Goal: Information Seeking & Learning: Compare options

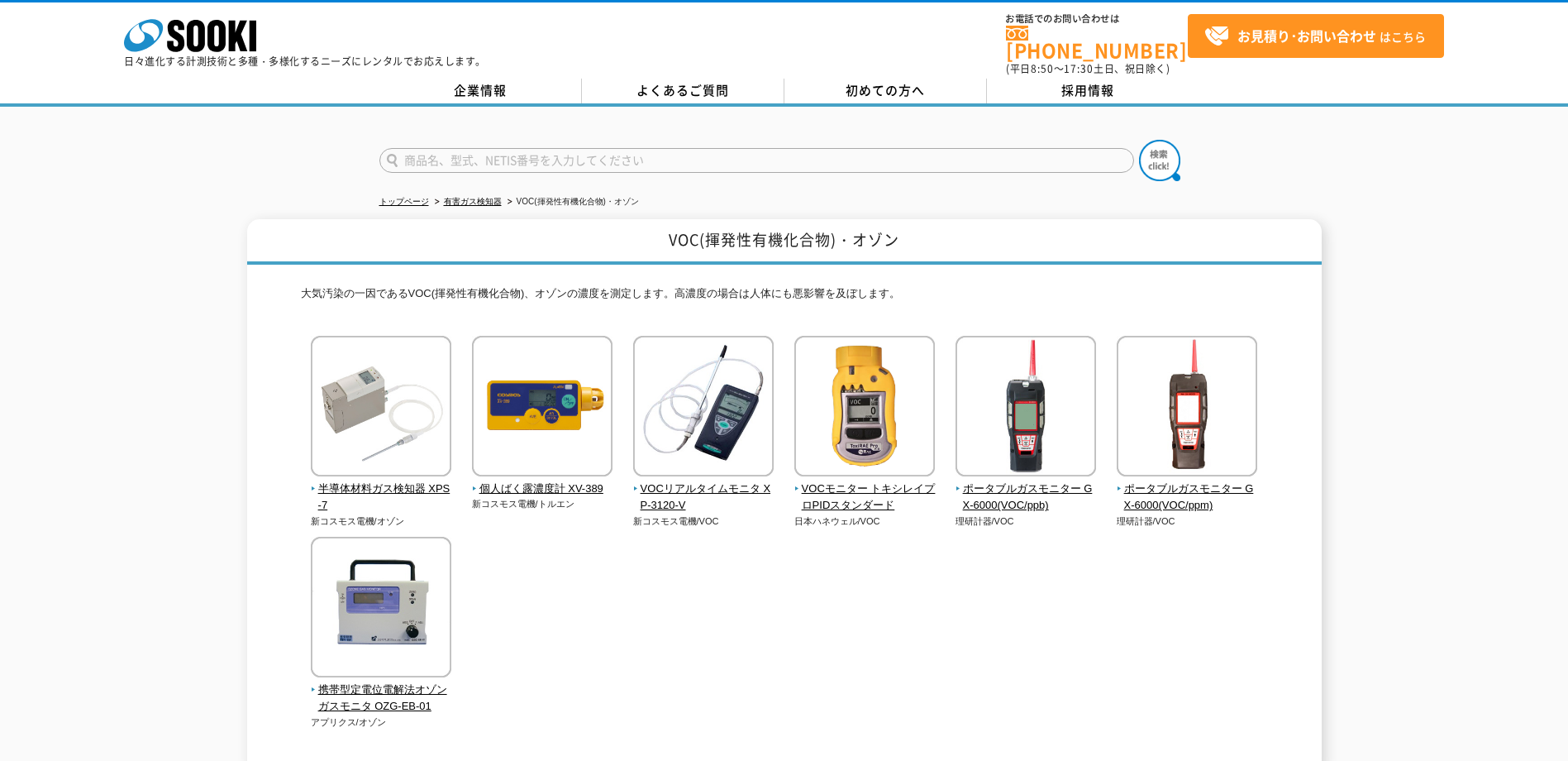
scroll to position [173, 0]
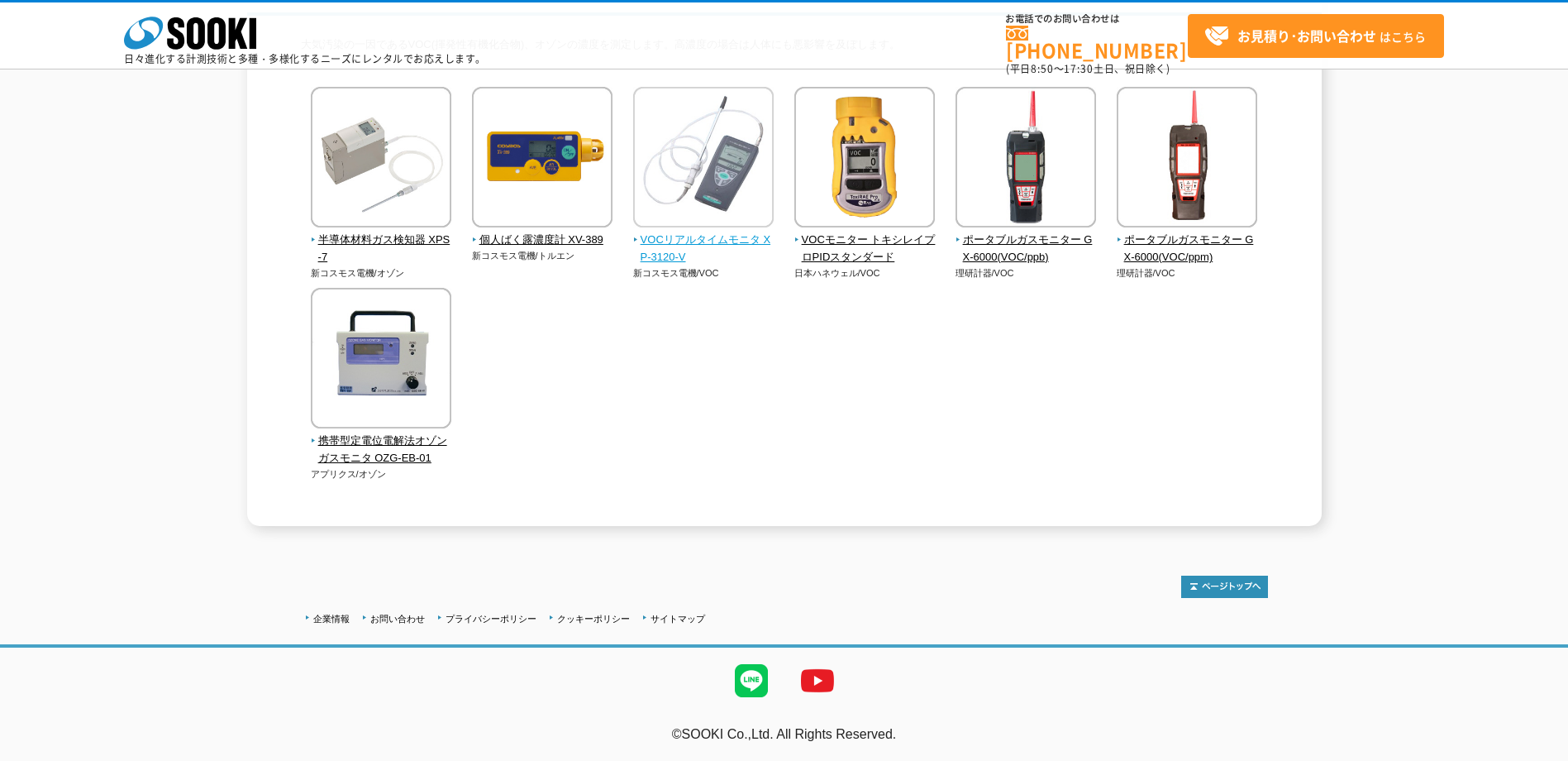
click at [739, 243] on span "VOCリアルタイムモニタ XP-3120-V" at bounding box center [703, 249] width 141 height 35
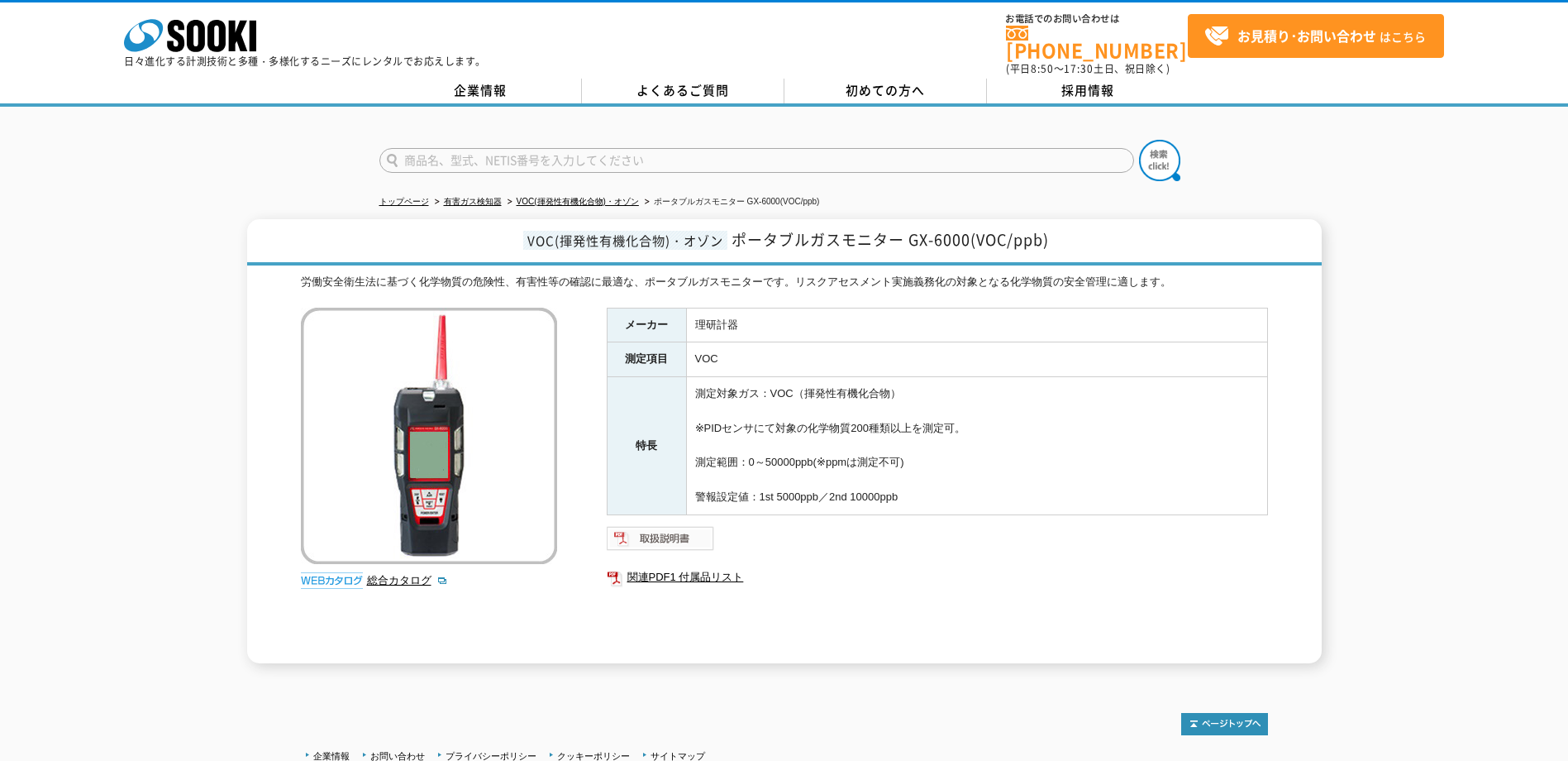
click at [702, 528] on img at bounding box center [660, 538] width 108 height 27
click at [558, 197] on link "VOC(揮発性有機化合物)・オゾン" at bounding box center [577, 201] width 122 height 10
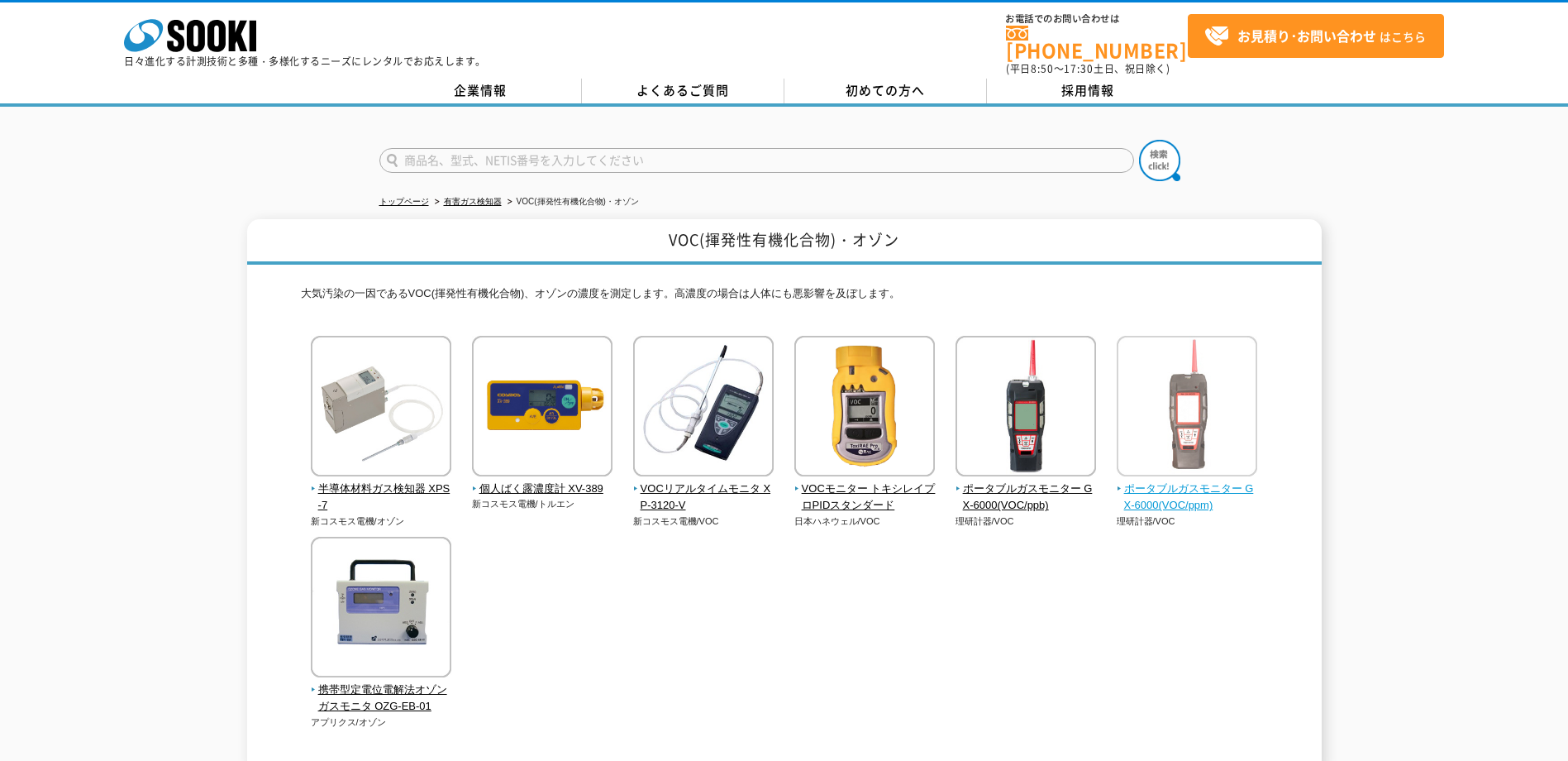
drag, startPoint x: 1167, startPoint y: 491, endPoint x: 1151, endPoint y: 496, distance: 16.8
click at [1151, 496] on span "ポータブルガスモニター GX-6000(VOC/ppm)" at bounding box center [1187, 497] width 141 height 35
click at [1192, 499] on span "ポータブルガスモニター GX-6000(VOC/ppm)" at bounding box center [1187, 497] width 141 height 35
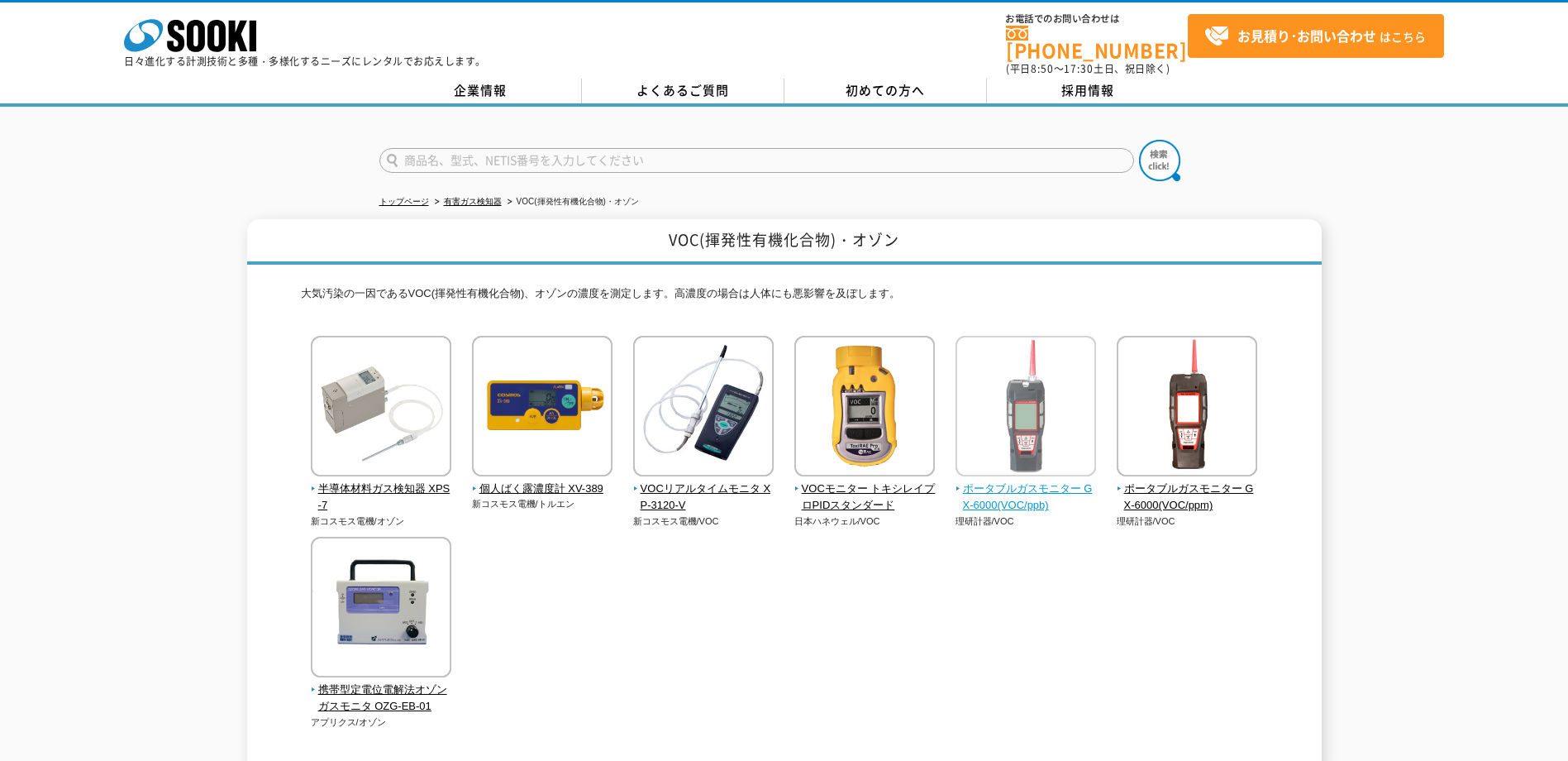
click at [1034, 501] on span "ポータブルガスモニター GX-6000(VOC/ppb)" at bounding box center [1025, 497] width 141 height 35
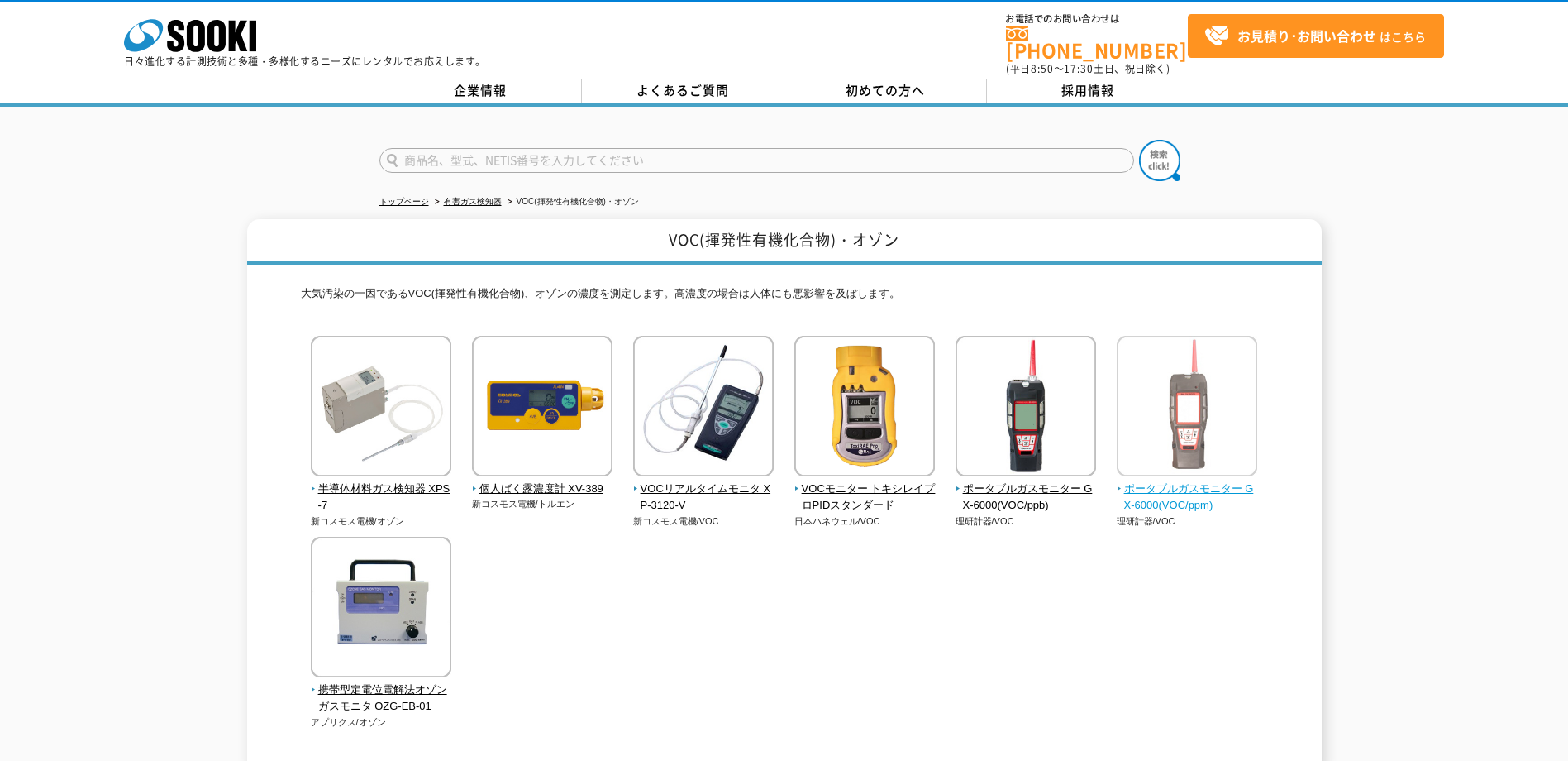
click at [1214, 412] on img at bounding box center [1187, 407] width 141 height 144
click at [1166, 406] on img at bounding box center [1187, 407] width 141 height 144
